Goal: Information Seeking & Learning: Find specific fact

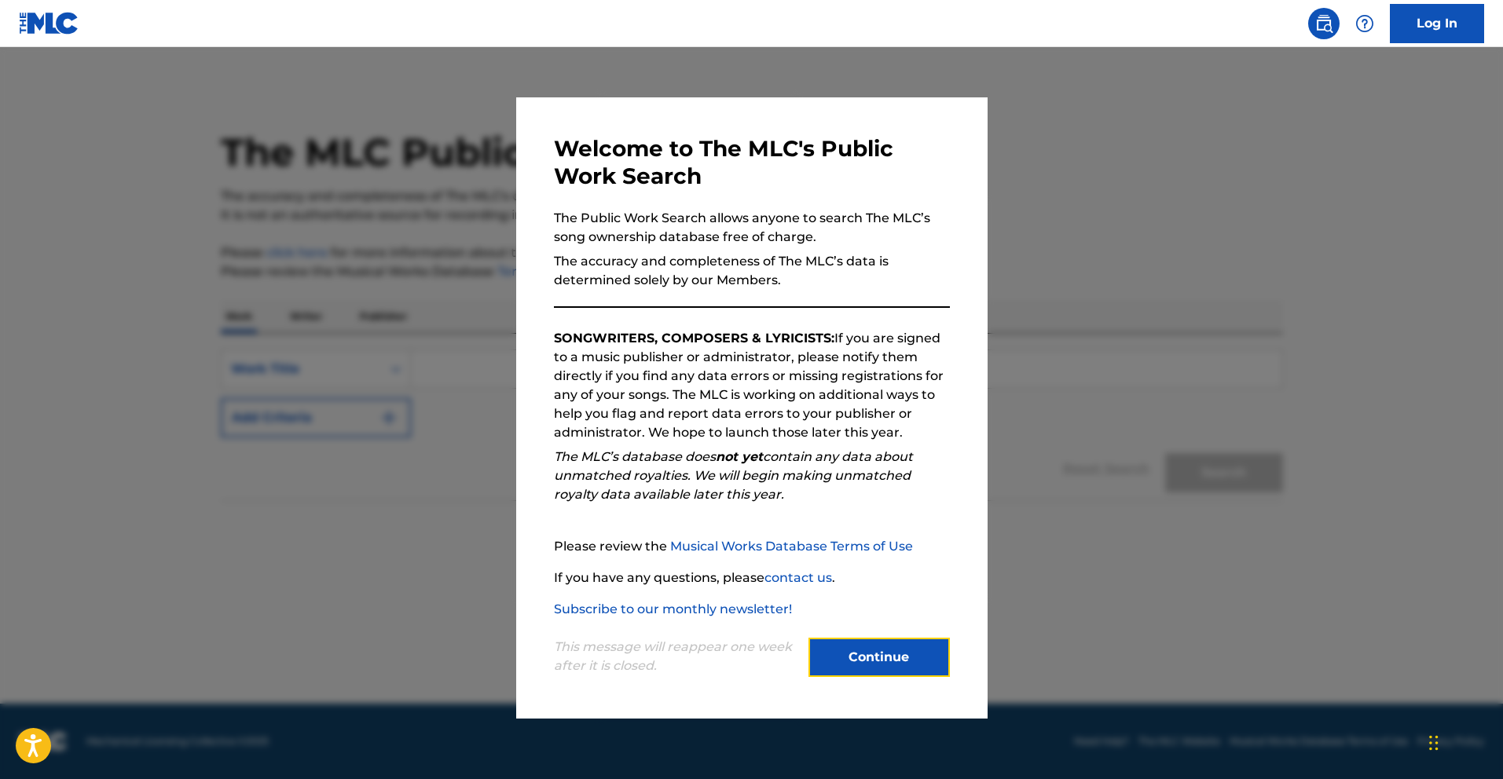
click at [906, 646] on button "Continue" at bounding box center [879, 657] width 141 height 39
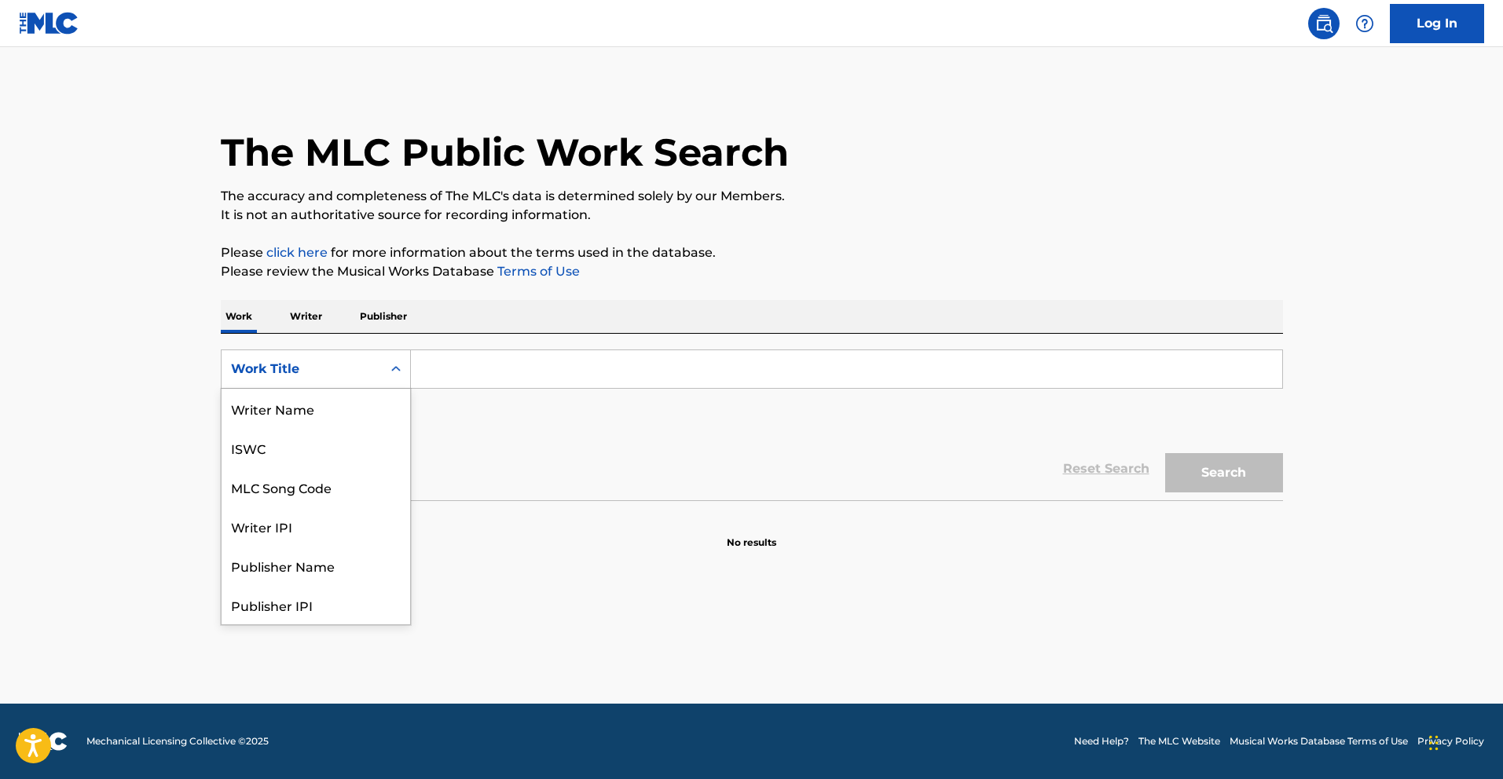
click at [328, 365] on div "Work Title" at bounding box center [301, 369] width 141 height 19
click at [314, 479] on div "Publisher Name" at bounding box center [316, 487] width 189 height 39
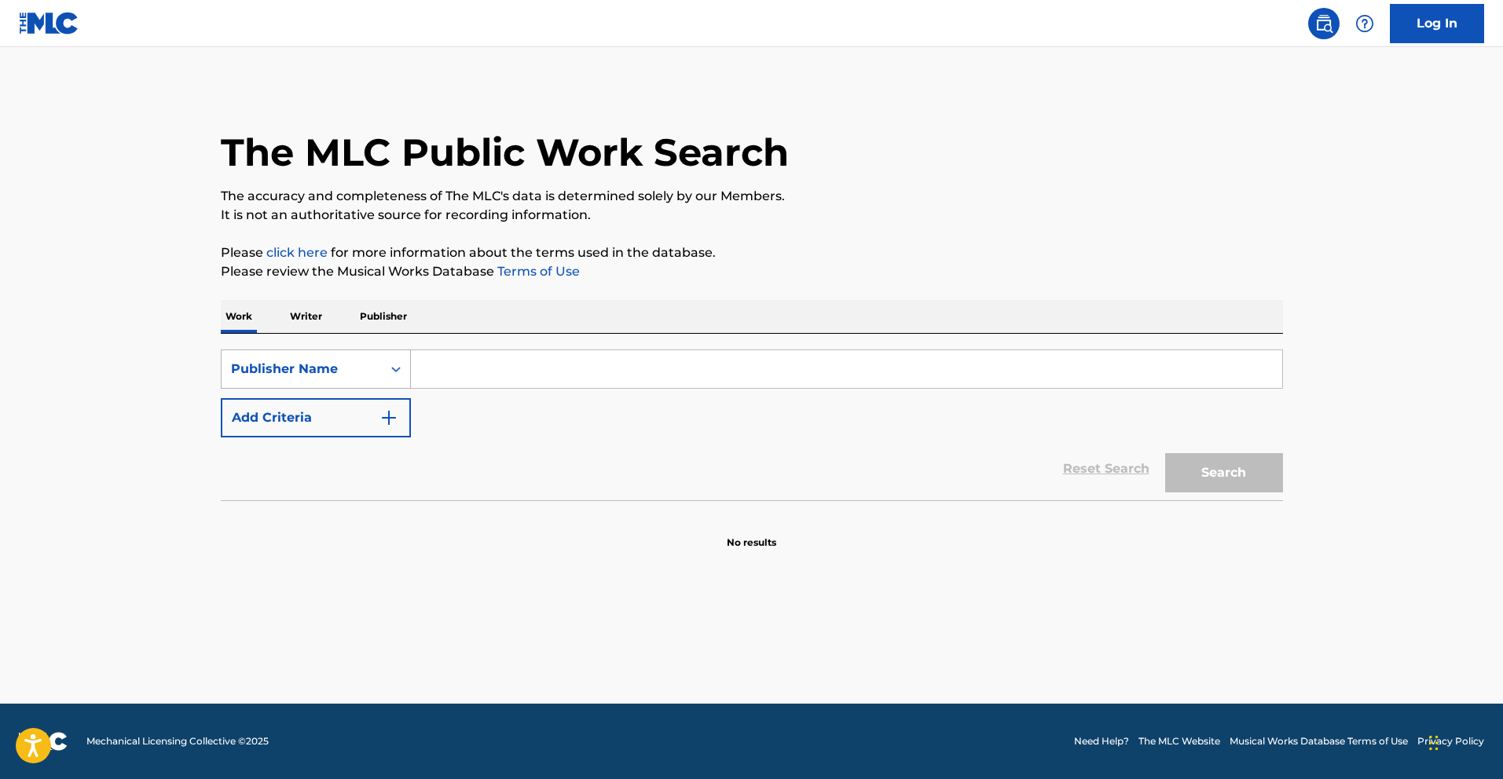
click at [324, 375] on div "Publisher Name" at bounding box center [301, 369] width 141 height 19
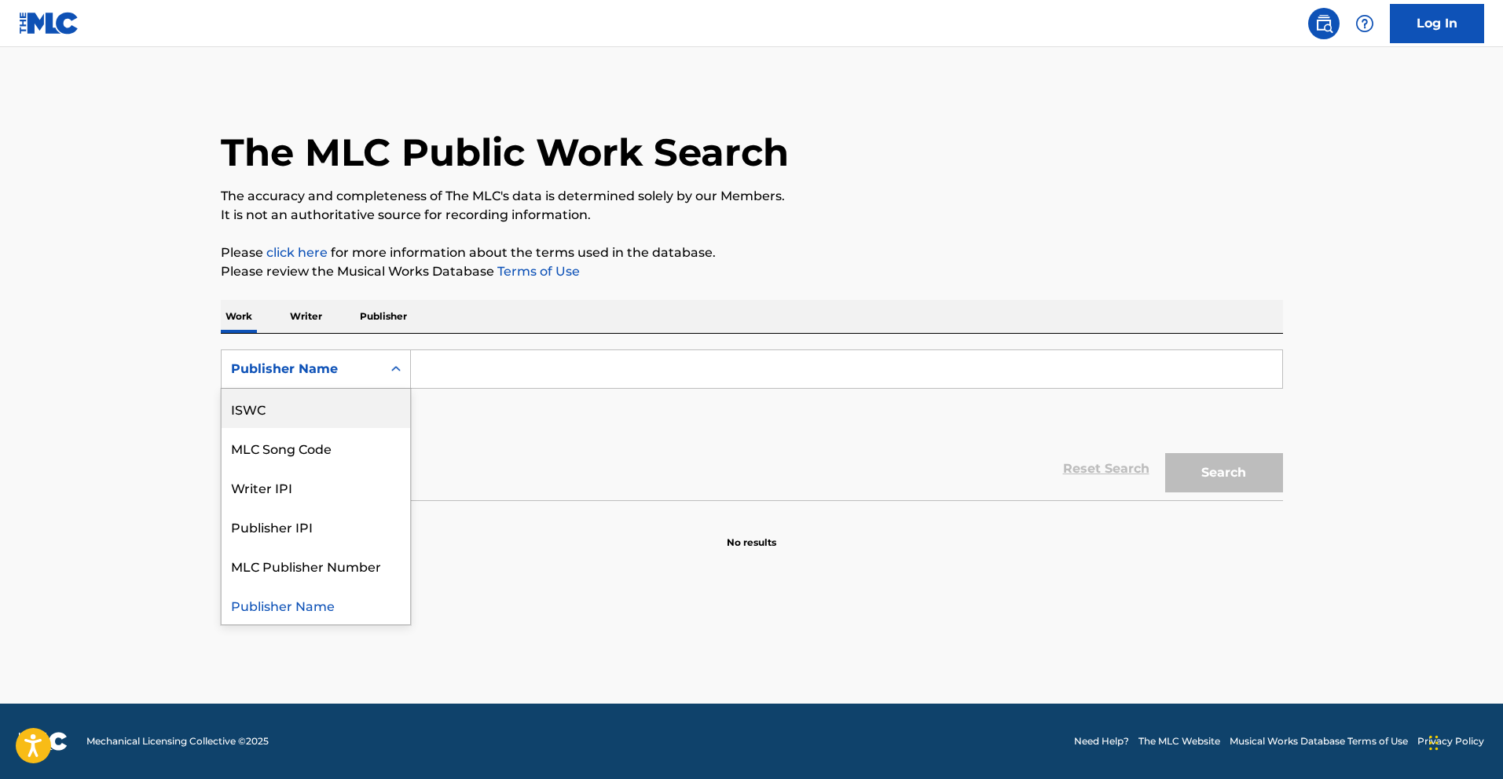
scroll to position [0, 0]
click at [294, 493] on div "ISWC" at bounding box center [316, 487] width 189 height 39
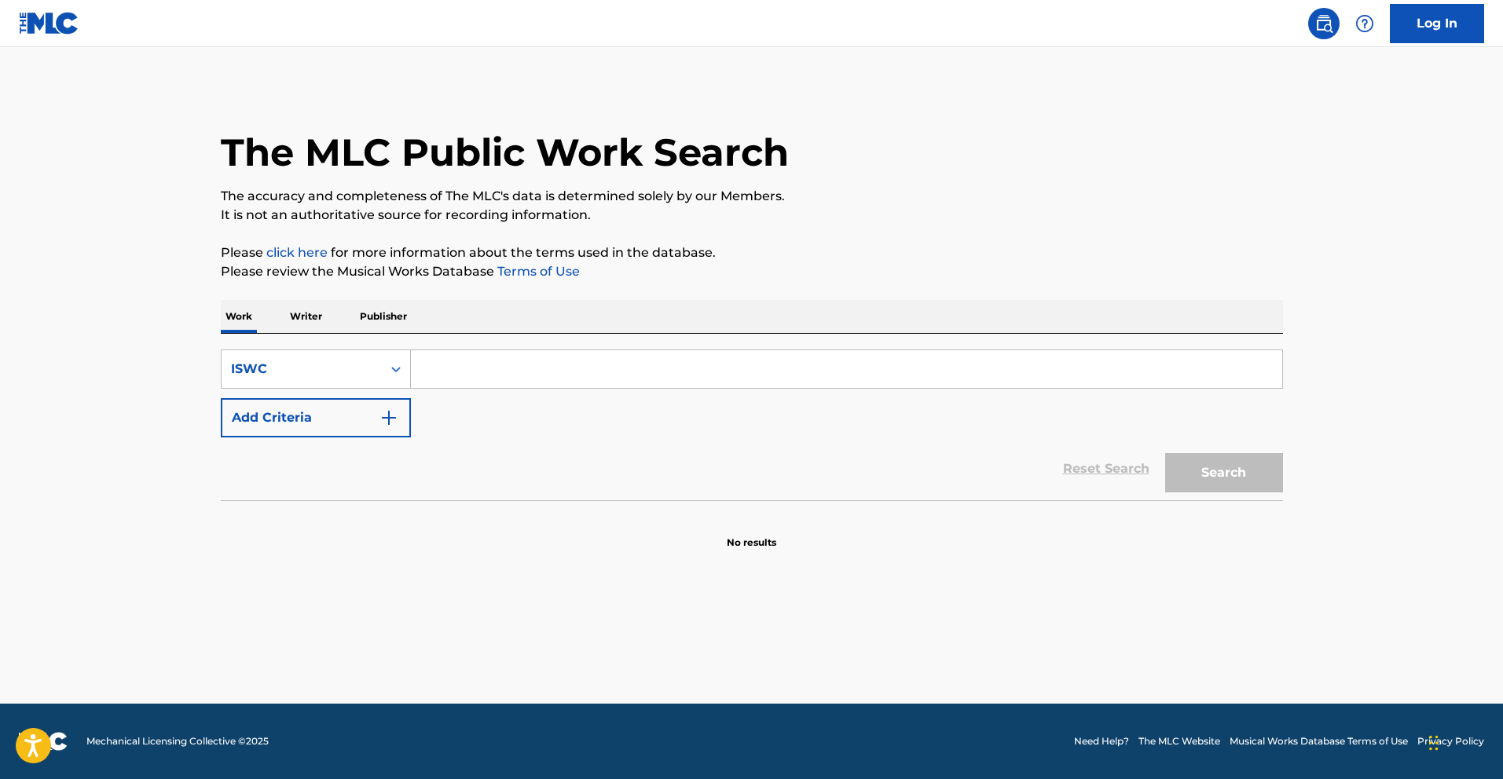
click at [510, 365] on input "Search Form" at bounding box center [846, 369] width 871 height 38
paste input "T8003637171"
type input "T8003637171"
click at [1165, 453] on button "Search" at bounding box center [1224, 472] width 118 height 39
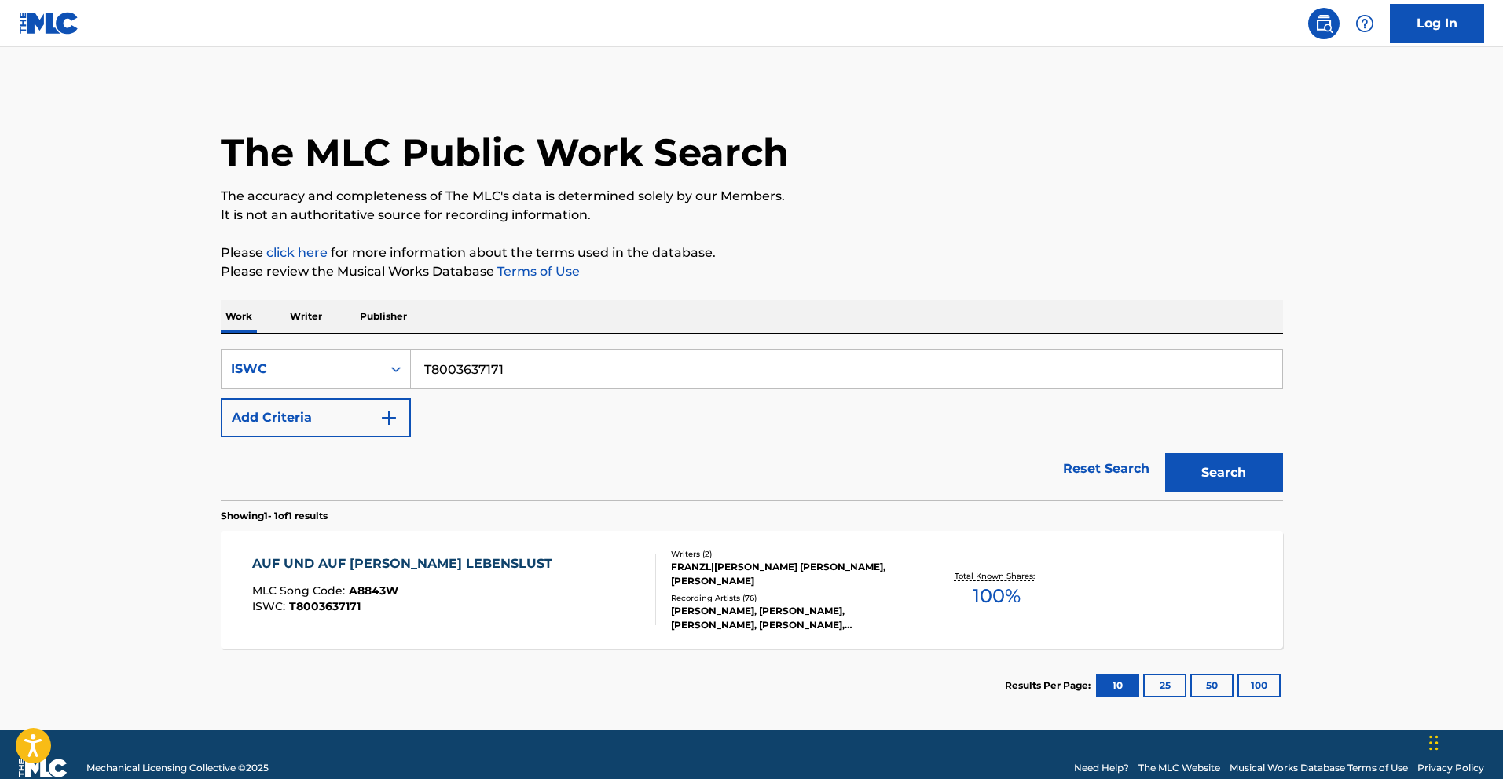
click at [567, 615] on div "AUF UND AUF VOLL LEBENSLUST MLC Song Code : A8843W ISWC : T8003637171" at bounding box center [454, 590] width 404 height 71
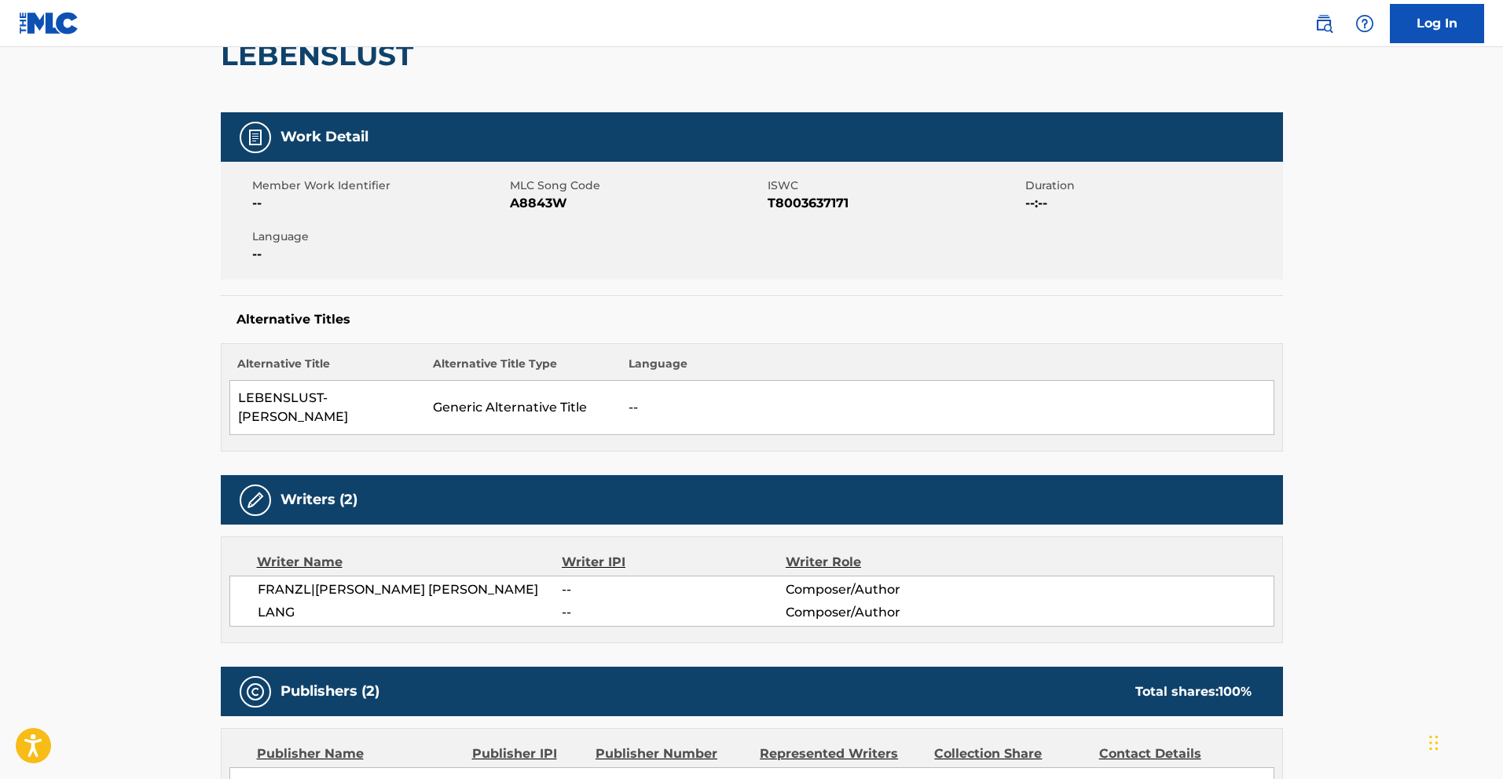
scroll to position [234, 0]
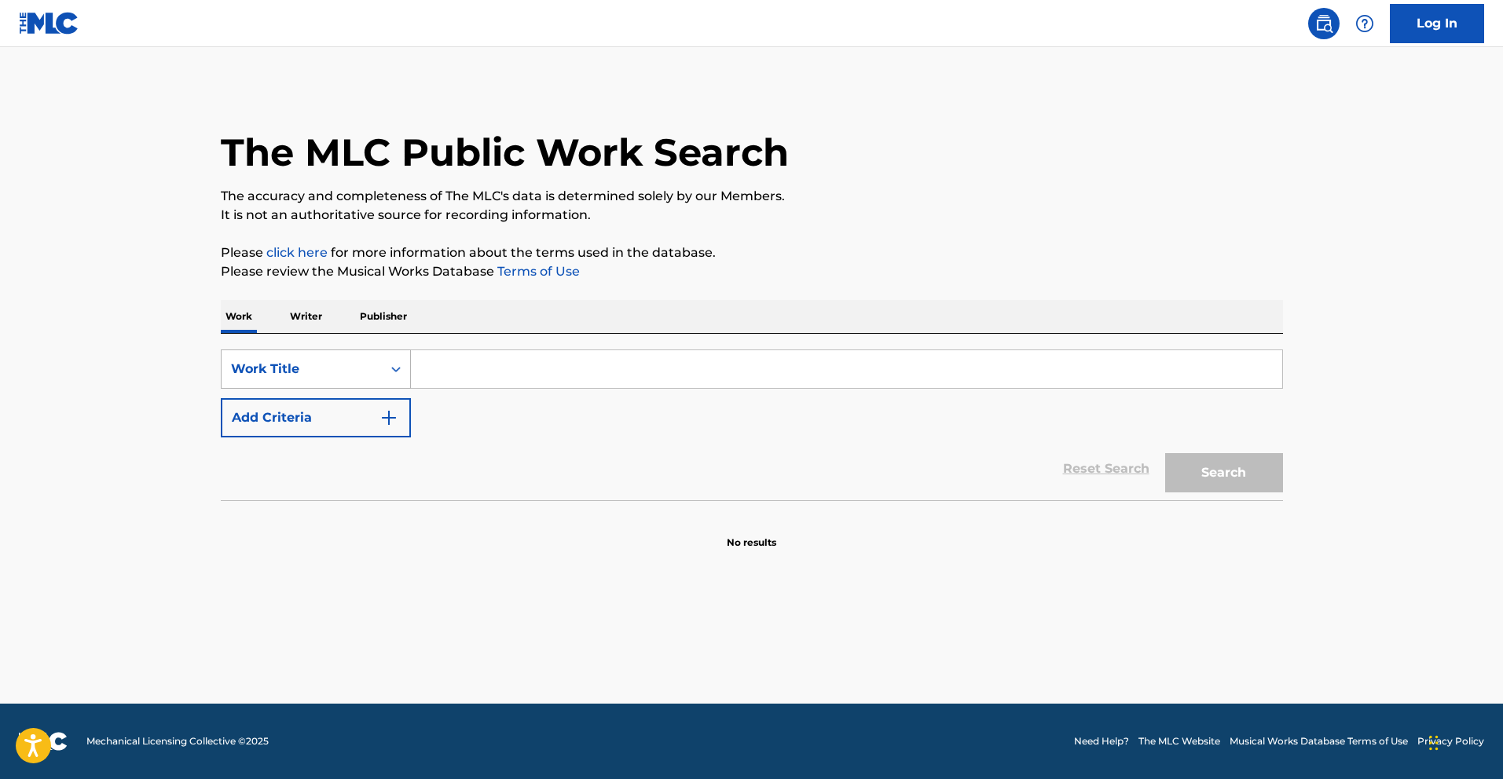
click at [333, 373] on div "Work Title" at bounding box center [301, 369] width 141 height 19
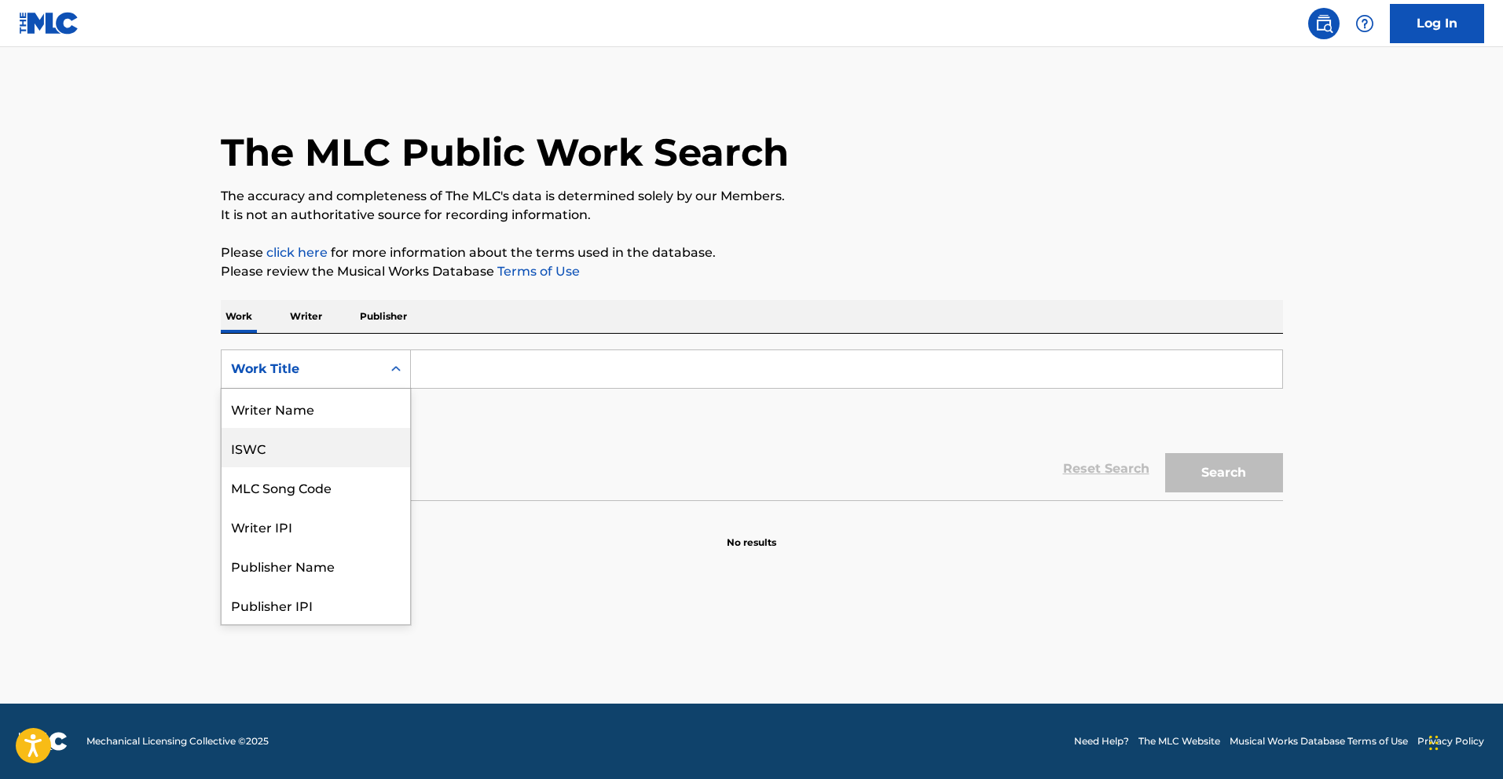
click at [309, 441] on div "ISWC" at bounding box center [316, 447] width 189 height 39
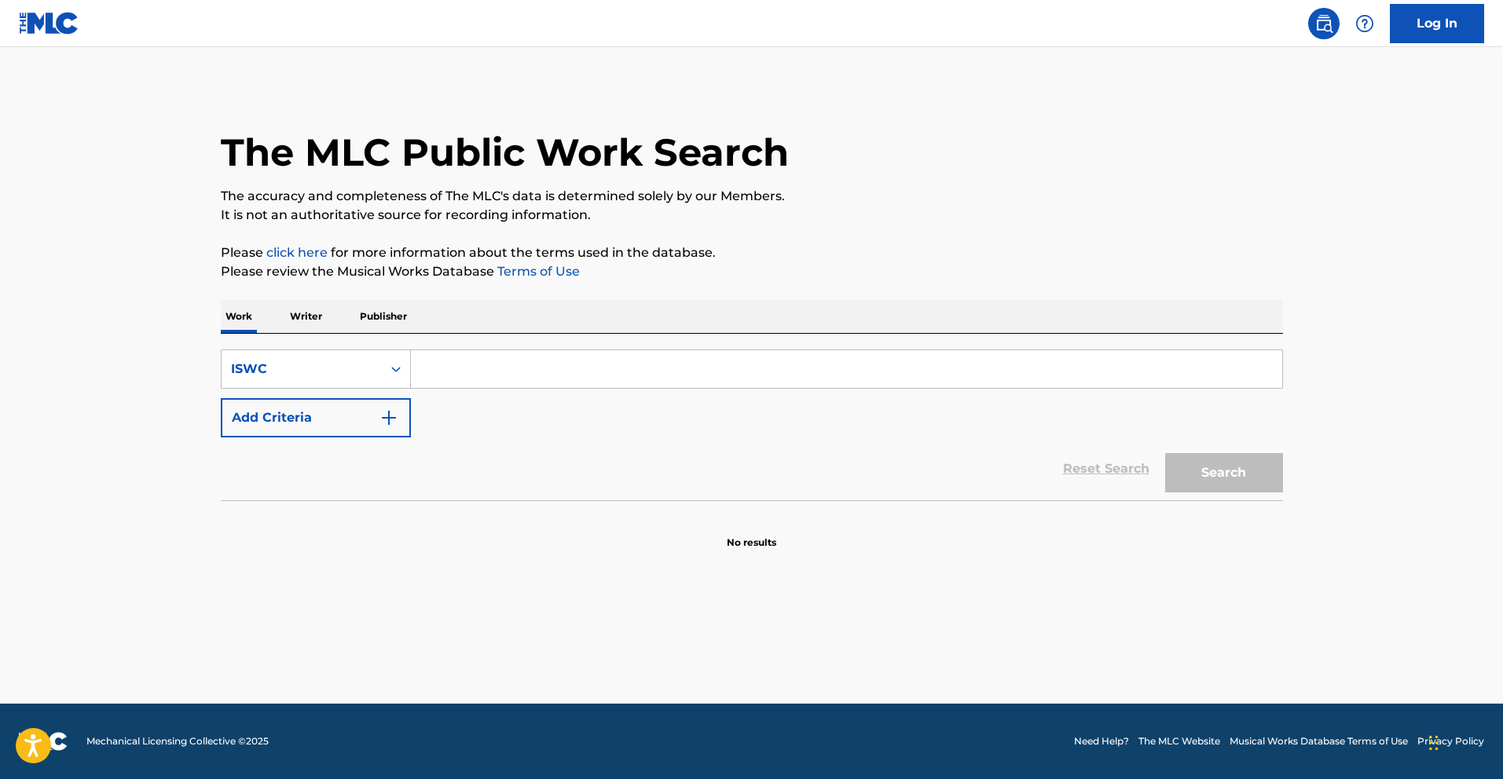
click at [479, 339] on div "SearchWithCriteria5f368922-11e7-4ba5-b851-c662c497d7fd ISWC Add Criteria Reset …" at bounding box center [752, 417] width 1062 height 167
click at [505, 371] on input "Search Form" at bounding box center [846, 369] width 871 height 38
paste input "T8005007411"
type input "T8005007411"
click at [1216, 475] on button "Search" at bounding box center [1224, 472] width 118 height 39
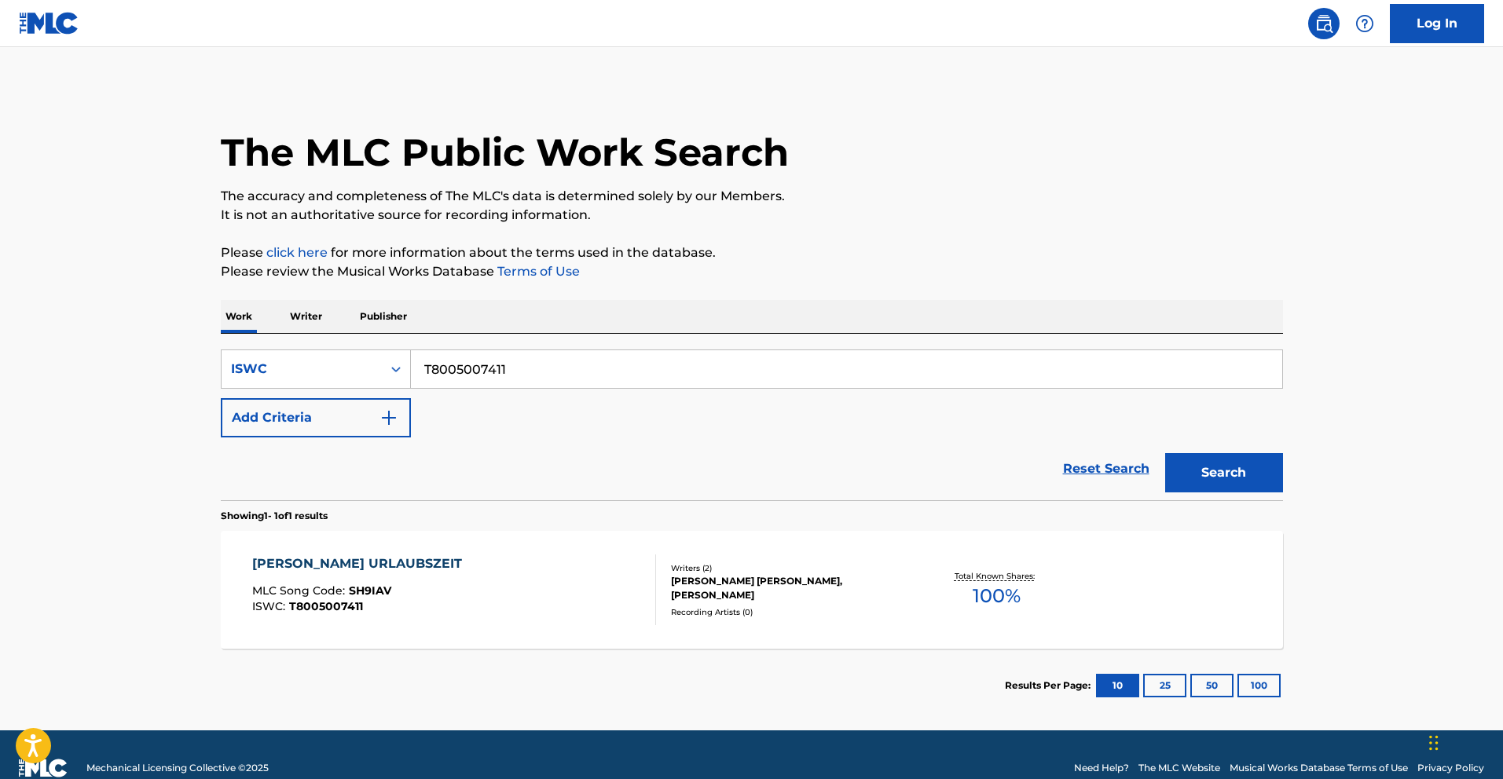
click at [451, 600] on div "[PERSON_NAME] URLAUBSZEIT MLC Song Code : SH9IAV ISWC : T8005007411" at bounding box center [454, 590] width 404 height 71
